Goal: Transaction & Acquisition: Purchase product/service

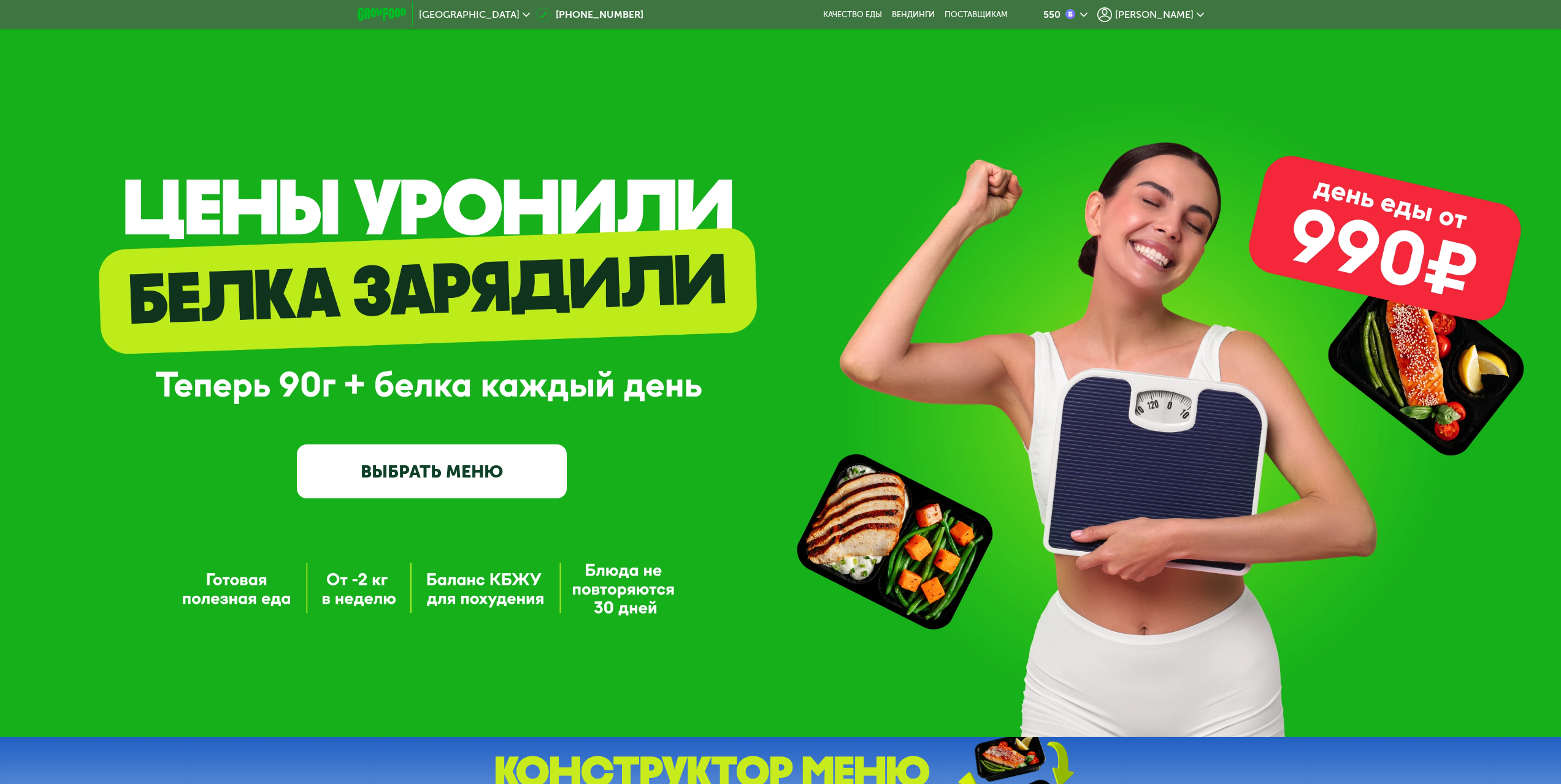
click at [1177, 16] on span "[PERSON_NAME]" at bounding box center [1154, 14] width 78 height 10
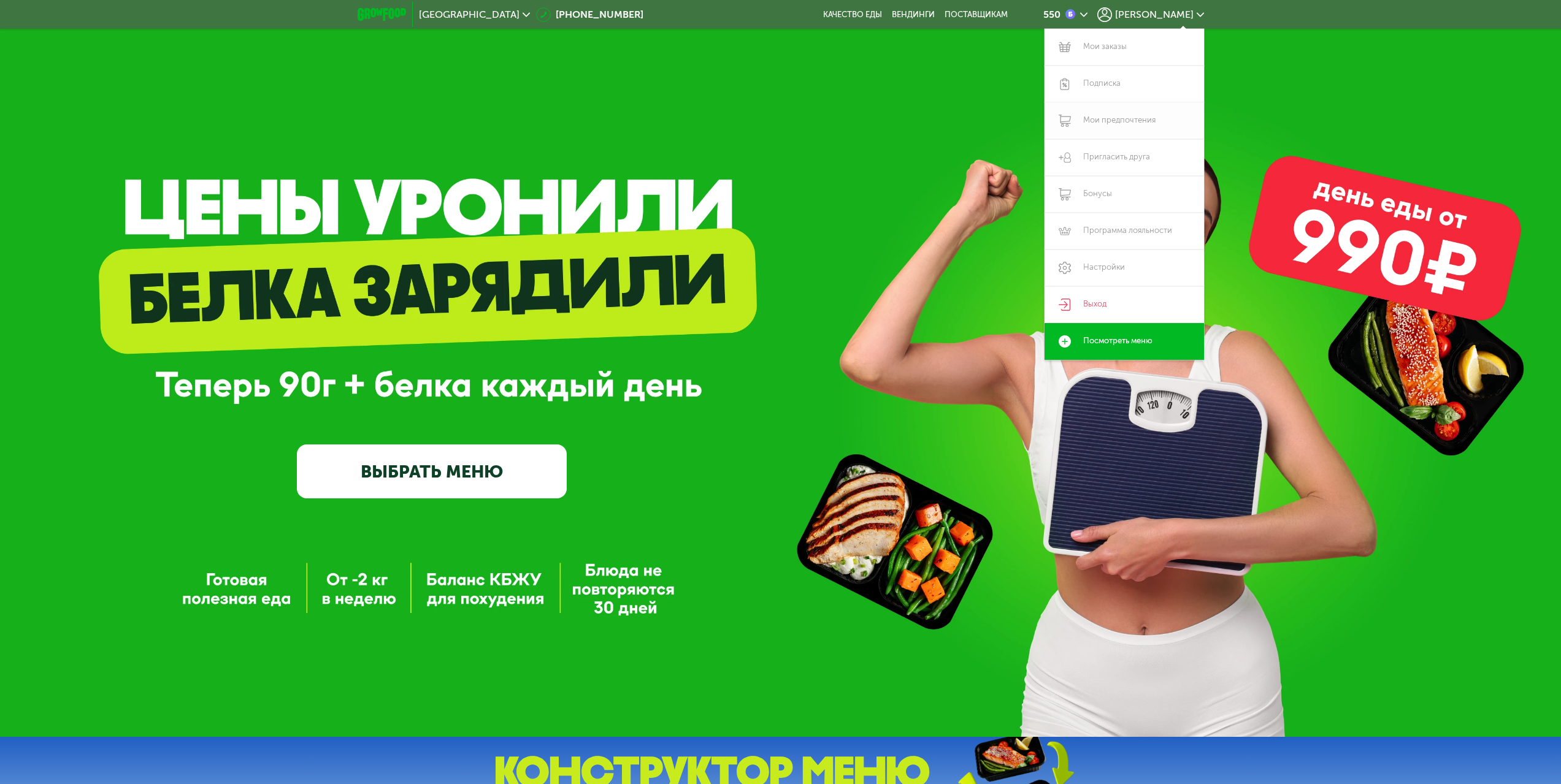
click at [1119, 122] on link "Мои предпочтения" at bounding box center [1124, 121] width 159 height 37
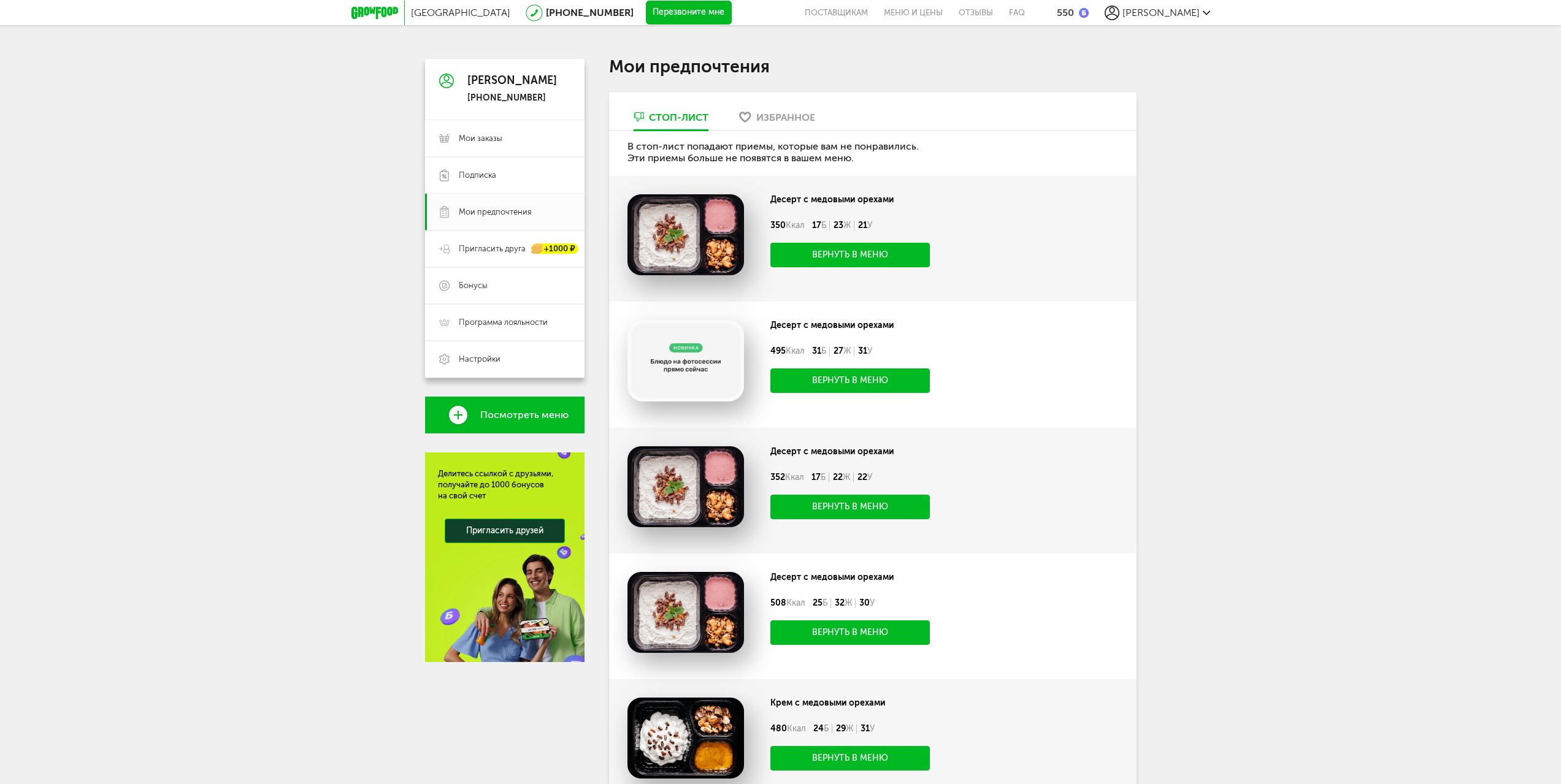
click at [802, 119] on div "Избранное" at bounding box center [786, 117] width 59 height 12
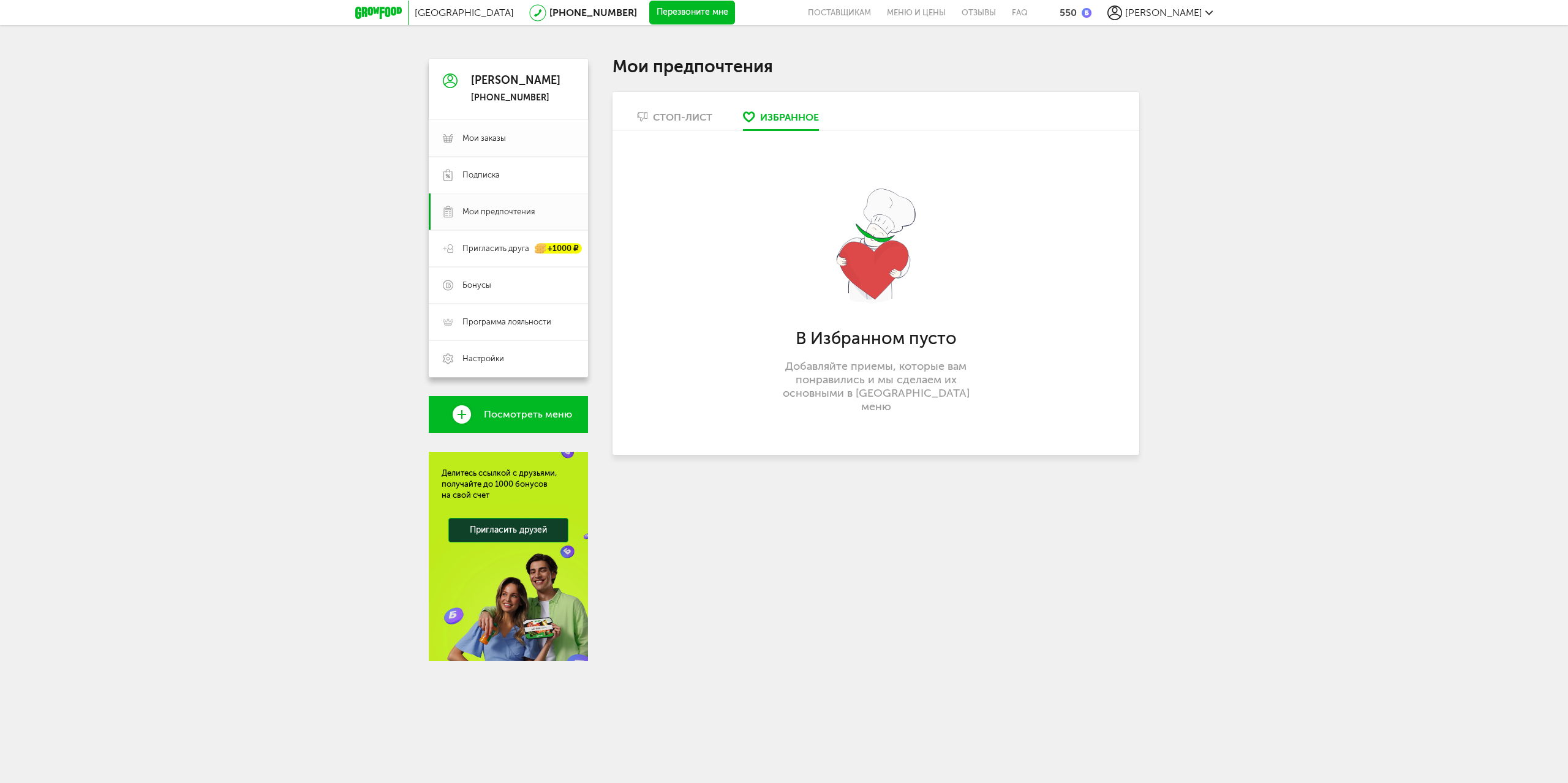
click at [476, 143] on span "Мои заказы" at bounding box center [483, 138] width 43 height 11
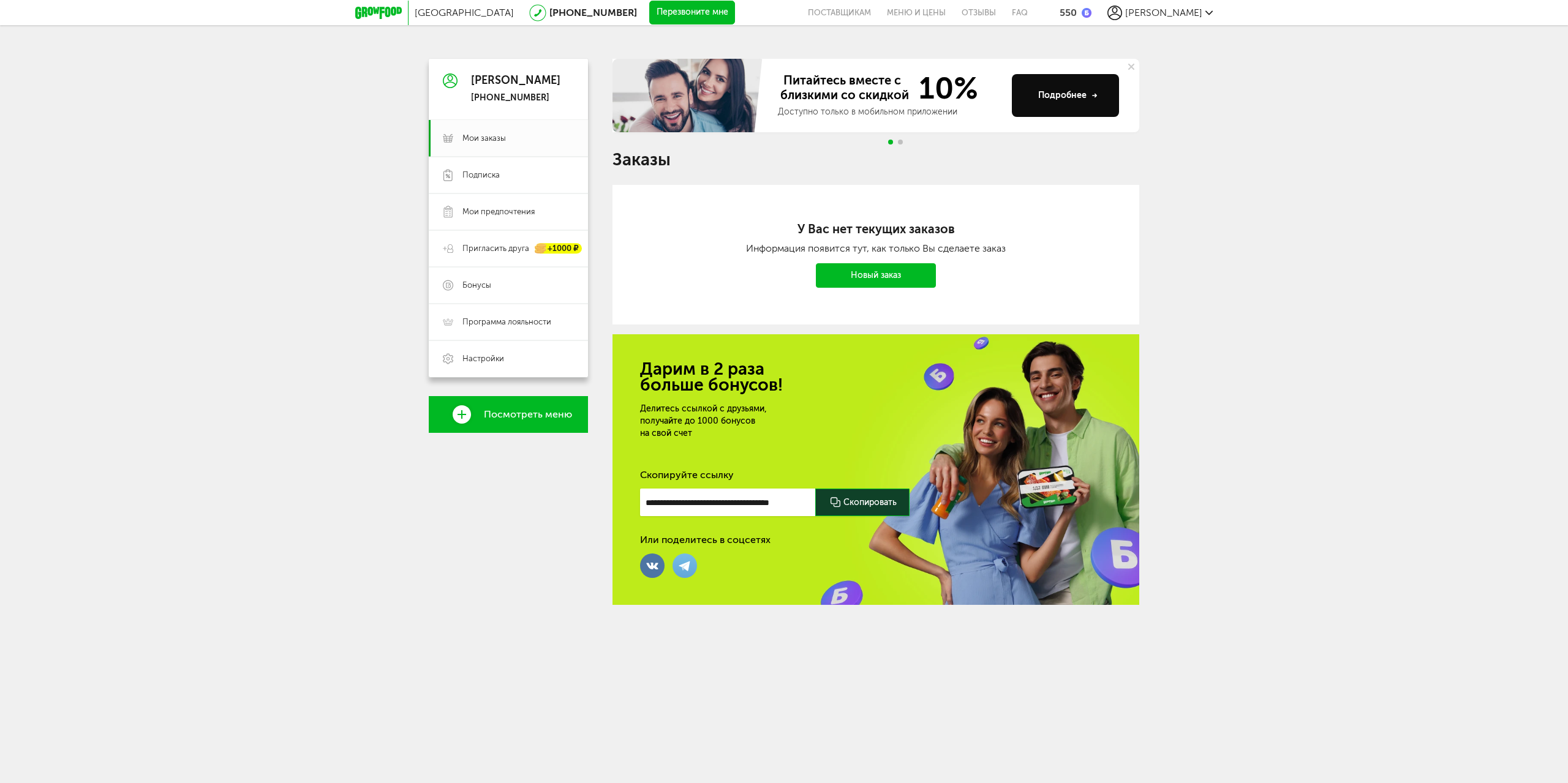
click at [524, 419] on span "Посмотреть меню" at bounding box center [528, 415] width 88 height 11
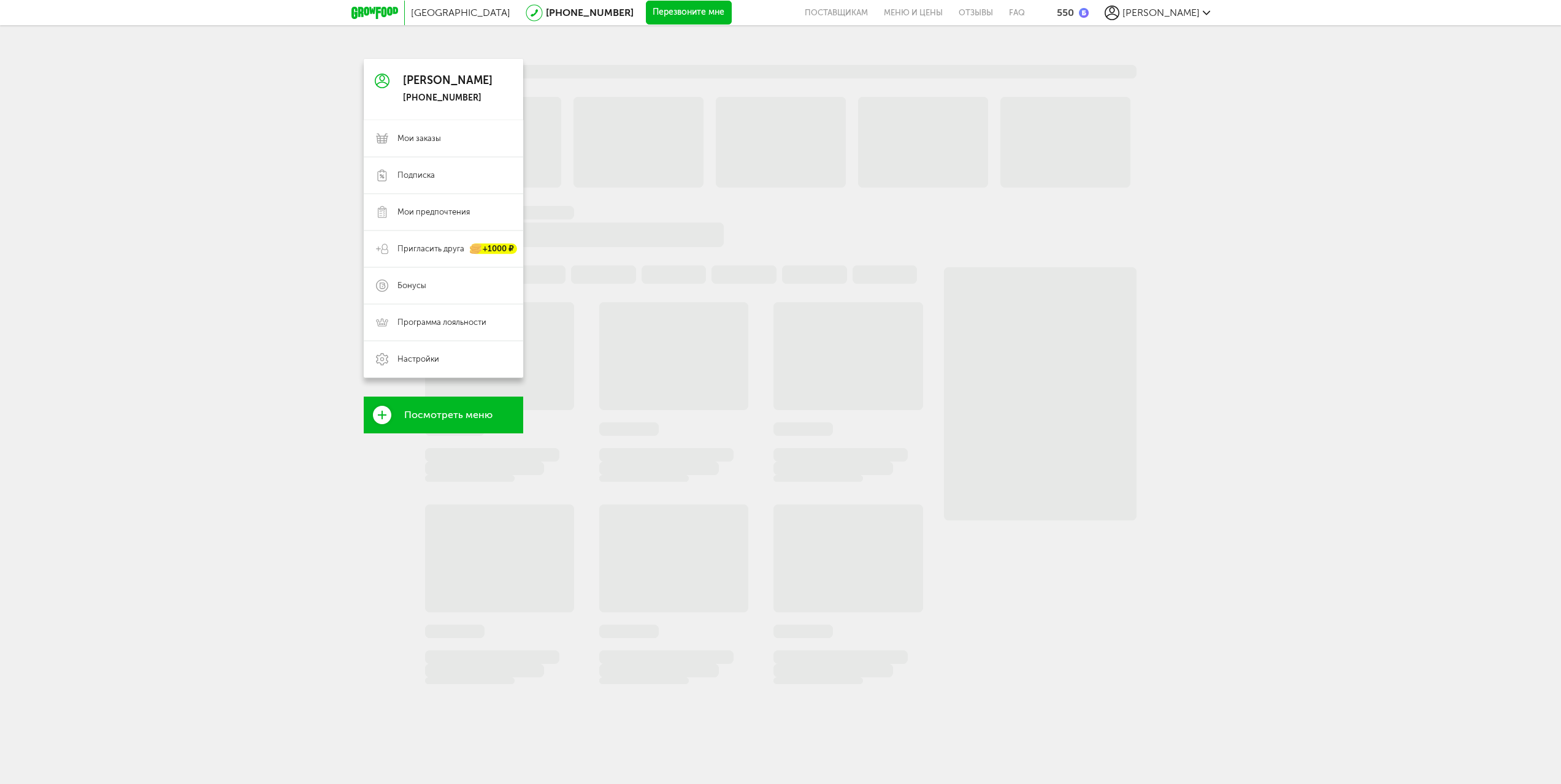
click at [381, 414] on icon at bounding box center [382, 415] width 19 height 19
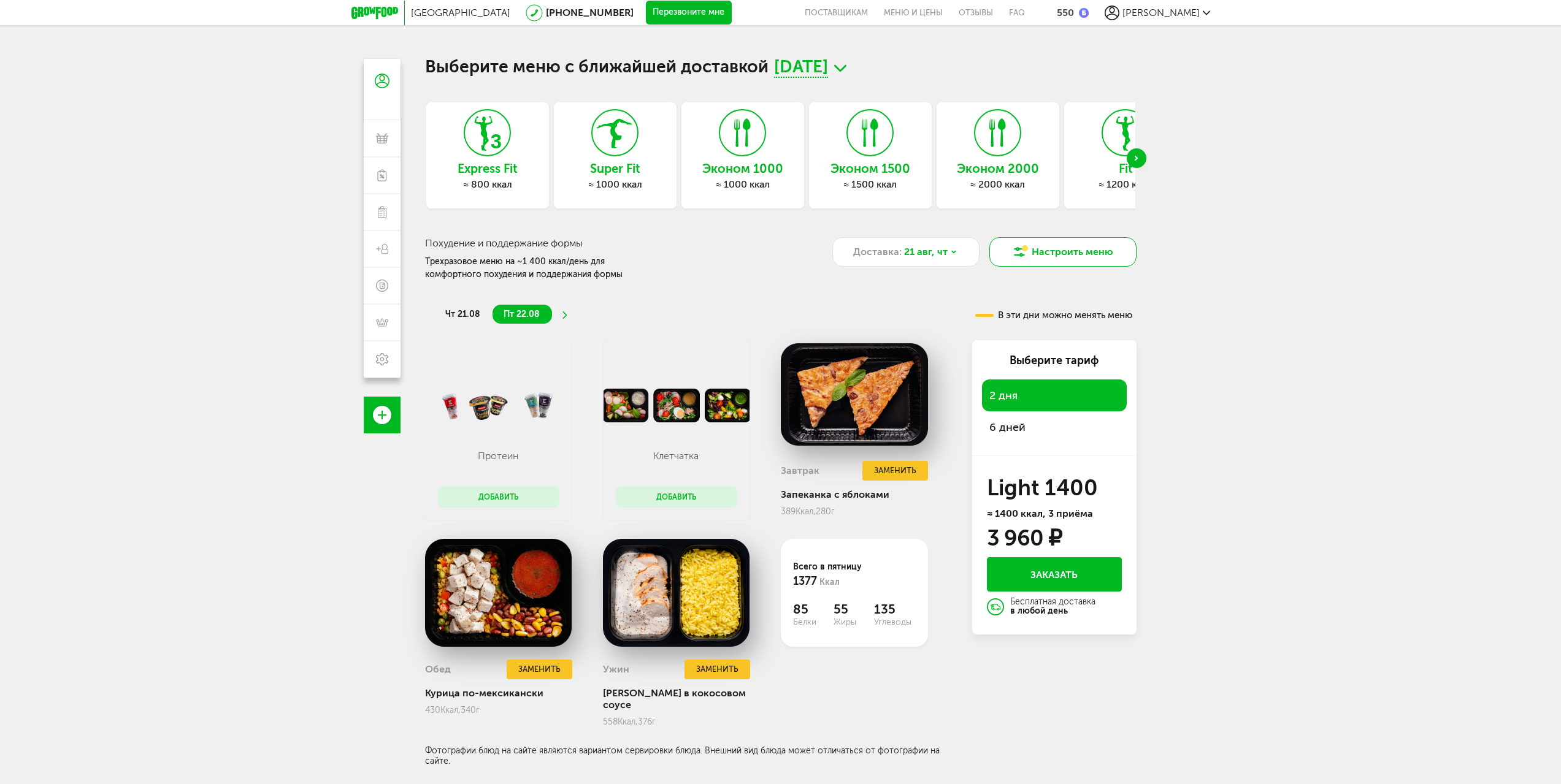
click at [1066, 252] on button "Настроить меню" at bounding box center [1063, 252] width 147 height 30
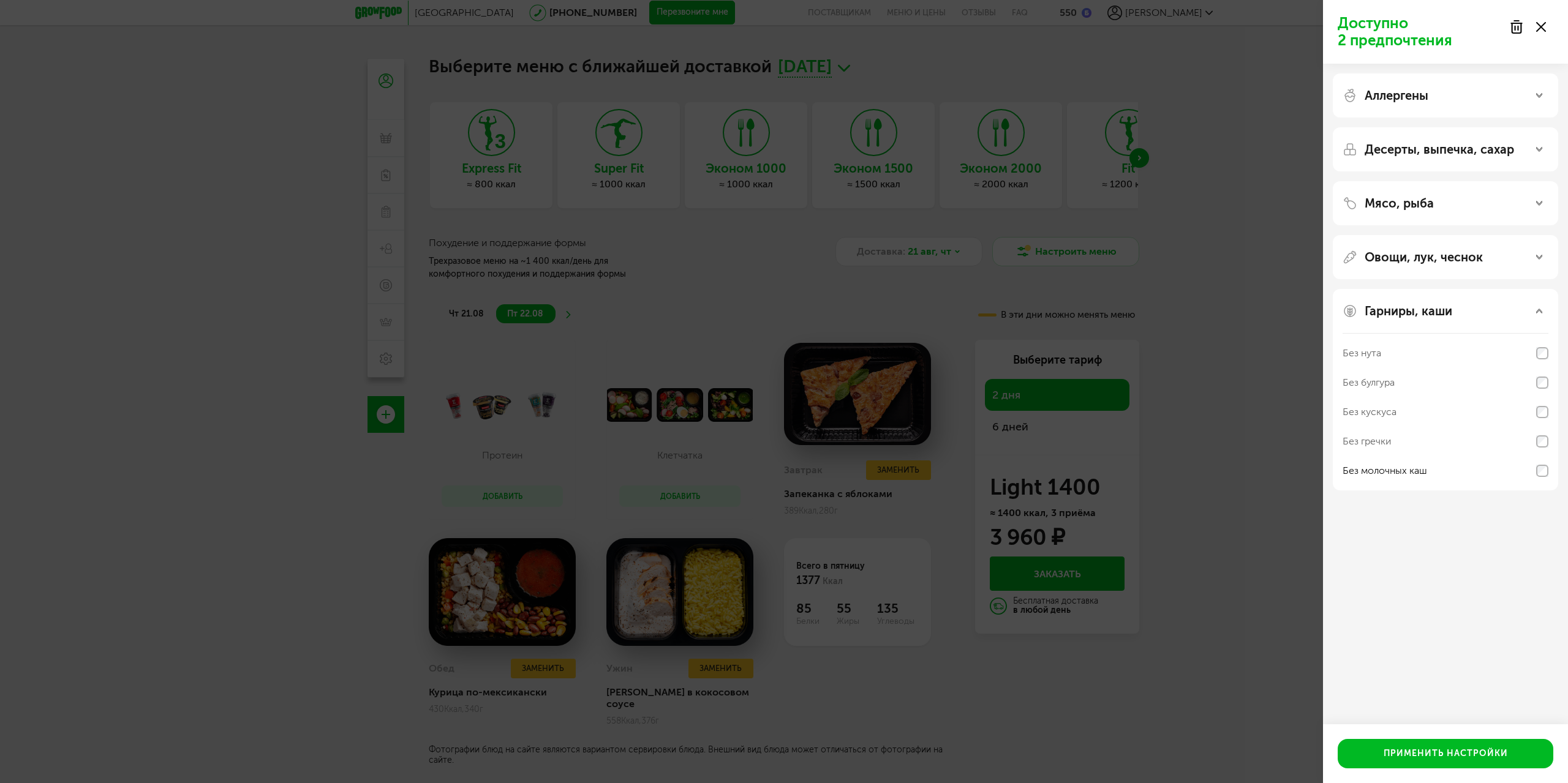
click at [1542, 23] on icon at bounding box center [1541, 27] width 10 height 10
